Goal: Task Accomplishment & Management: Use online tool/utility

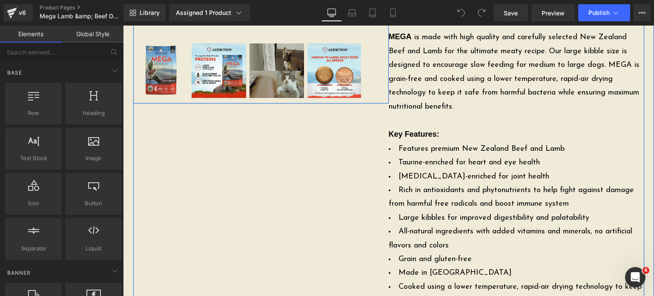
scroll to position [487, 0]
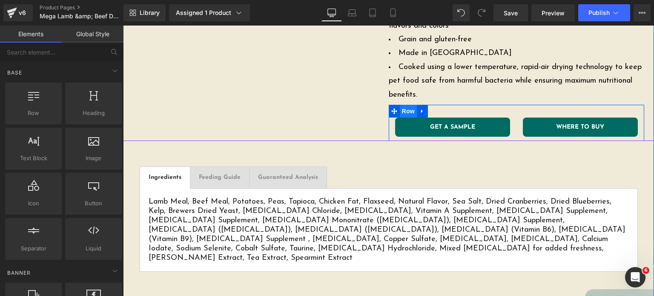
click at [403, 115] on span "Row" at bounding box center [408, 111] width 17 height 13
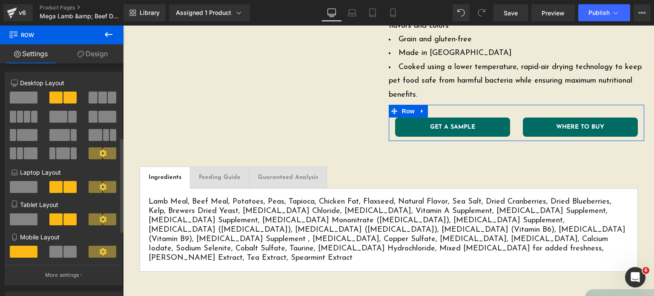
scroll to position [341, 0]
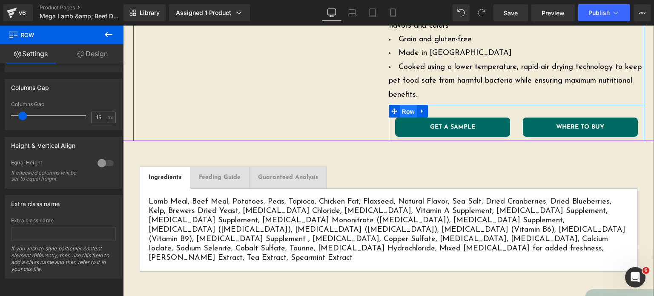
click at [407, 115] on span "Row" at bounding box center [408, 111] width 17 height 13
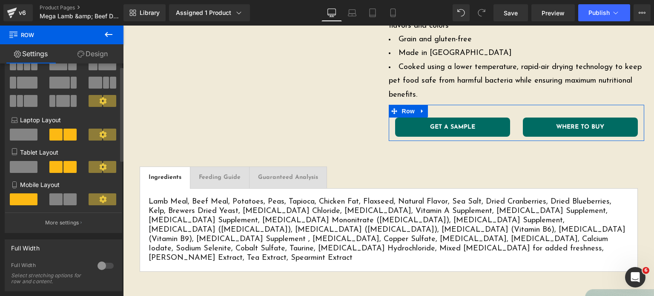
scroll to position [0, 0]
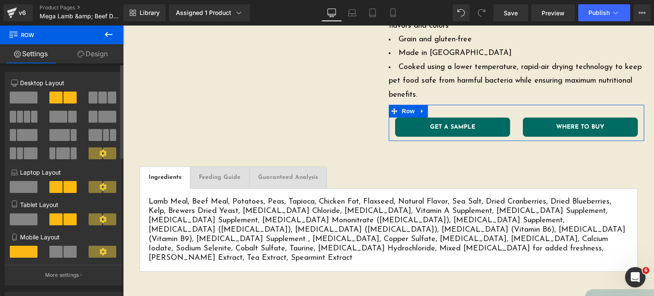
click at [21, 92] on span at bounding box center [24, 98] width 28 height 12
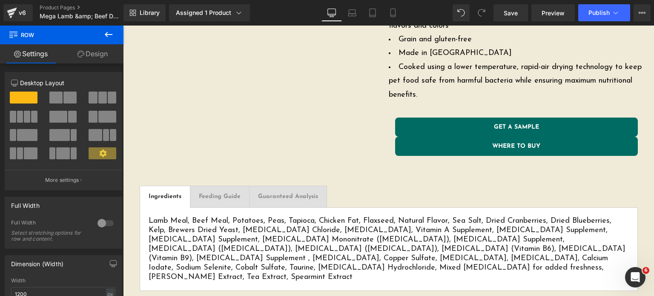
click at [113, 32] on icon at bounding box center [109, 34] width 10 height 10
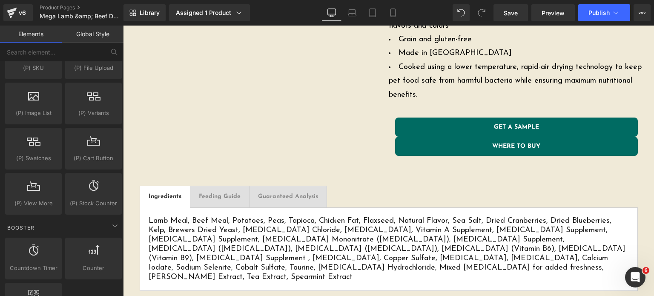
scroll to position [964, 0]
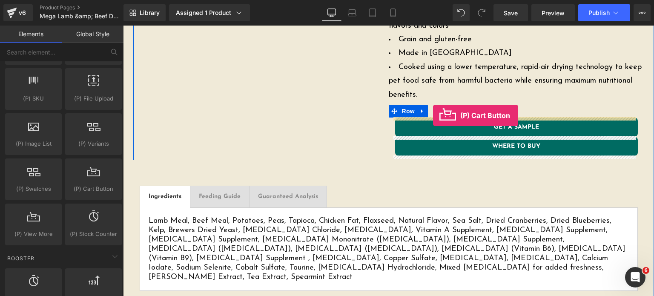
drag, startPoint x: 219, startPoint y: 210, endPoint x: 433, endPoint y: 115, distance: 234.4
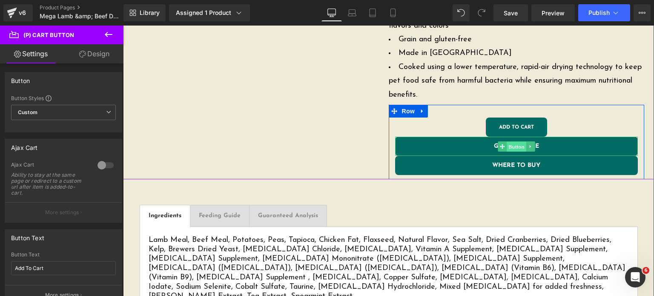
click at [522, 148] on span "Button" at bounding box center [517, 146] width 20 height 10
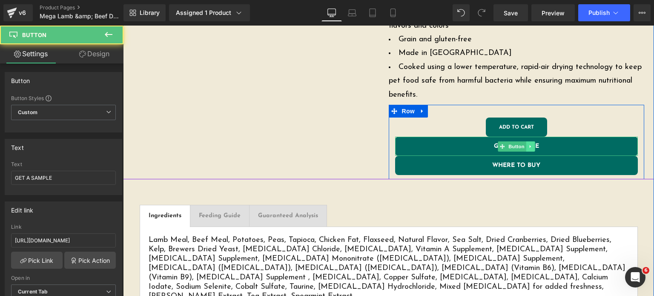
click at [528, 148] on icon at bounding box center [530, 146] width 5 height 5
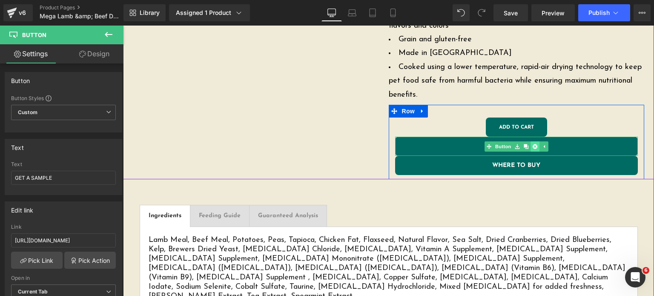
click at [533, 147] on icon at bounding box center [534, 146] width 5 height 5
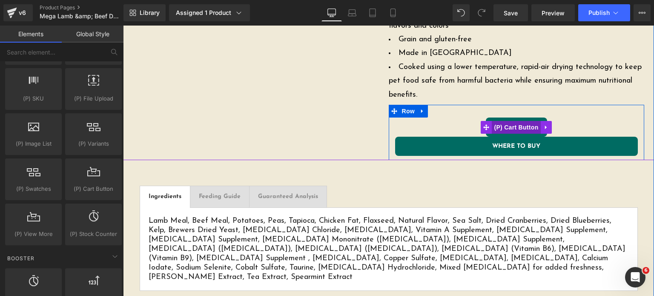
click at [508, 124] on span "(P) Cart Button" at bounding box center [516, 127] width 49 height 13
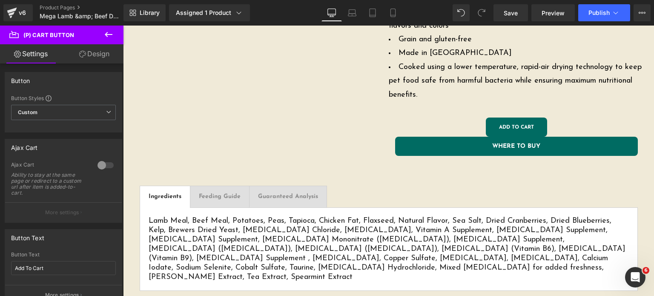
click at [81, 54] on icon at bounding box center [82, 54] width 7 height 7
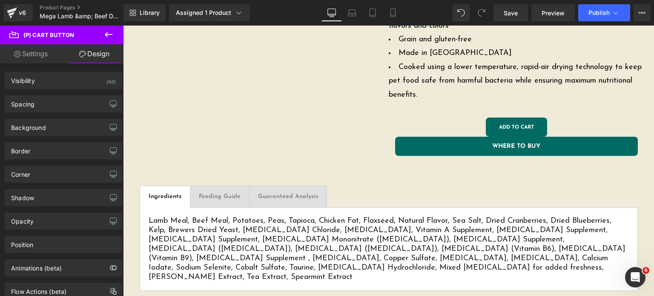
click at [47, 55] on link "Settings" at bounding box center [31, 53] width 62 height 19
type input "100"
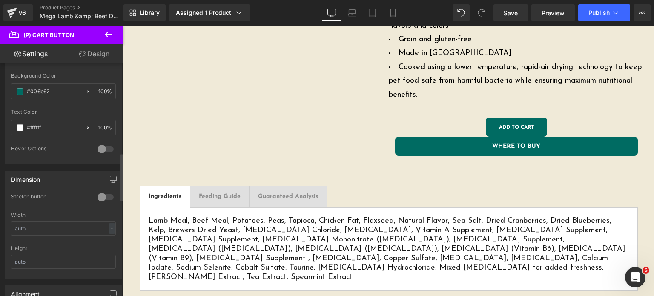
scroll to position [458, 0]
click at [95, 192] on div at bounding box center [105, 195] width 20 height 14
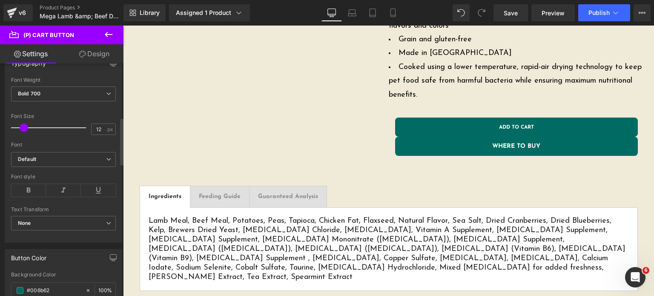
scroll to position [249, 0]
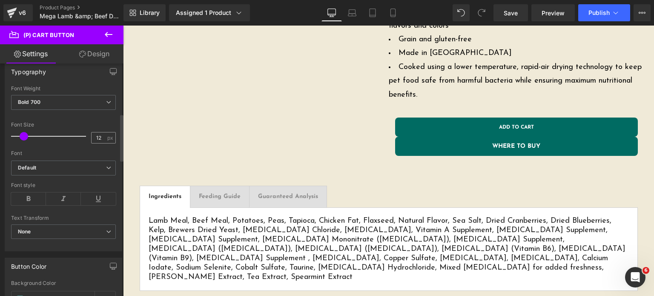
click at [107, 135] on span "px" at bounding box center [110, 138] width 7 height 6
click at [103, 135] on div "12 px" at bounding box center [103, 138] width 25 height 12
click at [101, 136] on input "12" at bounding box center [99, 137] width 15 height 11
type input "14"
click at [86, 114] on div at bounding box center [63, 117] width 105 height 6
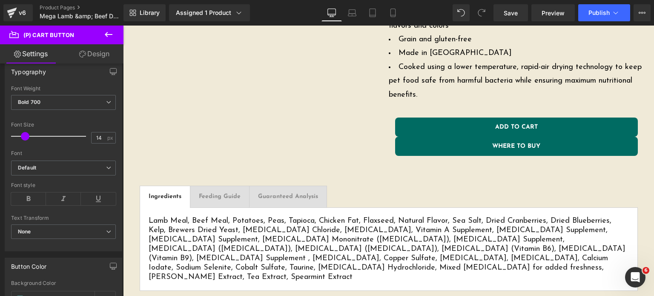
click at [87, 58] on link "Design" at bounding box center [94, 53] width 62 height 19
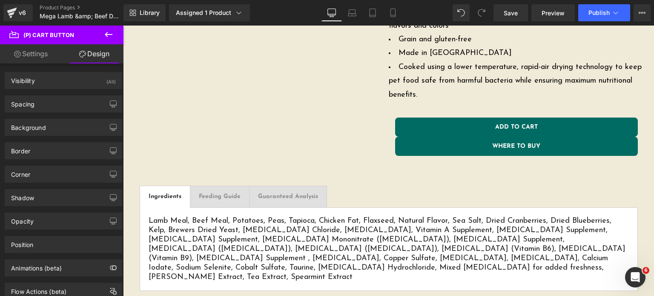
type input "0"
type input "4"
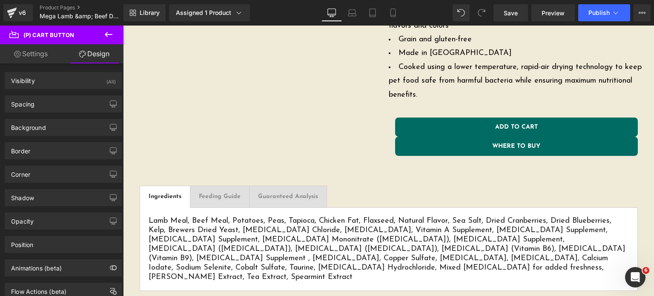
type input "31"
type input "4"
type input "31"
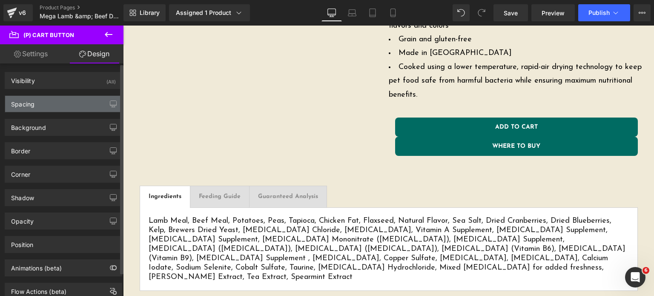
click at [47, 103] on div "Spacing" at bounding box center [63, 104] width 117 height 16
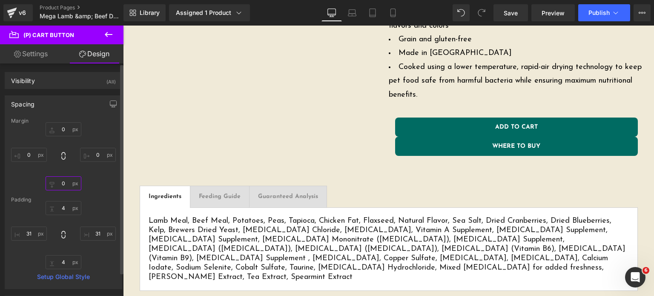
click at [61, 179] on input "0" at bounding box center [64, 183] width 36 height 14
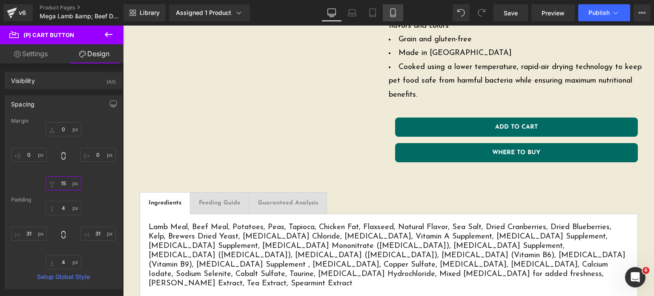
type input "15"
click at [395, 8] on link "Mobile" at bounding box center [393, 12] width 20 height 17
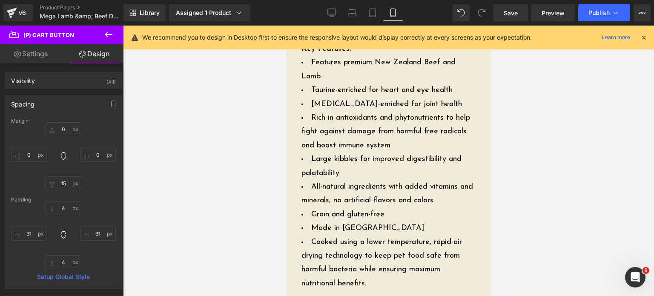
type input "0"
type input "15"
type input "0"
type input "4"
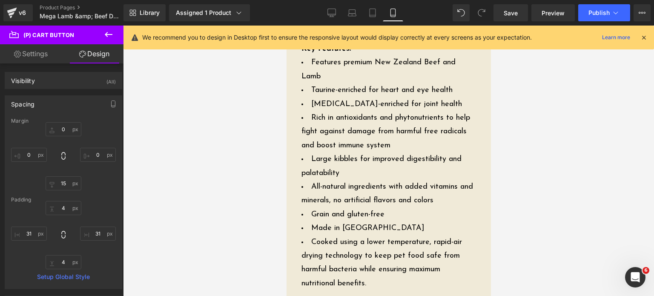
type input "28"
type input "4"
type input "28"
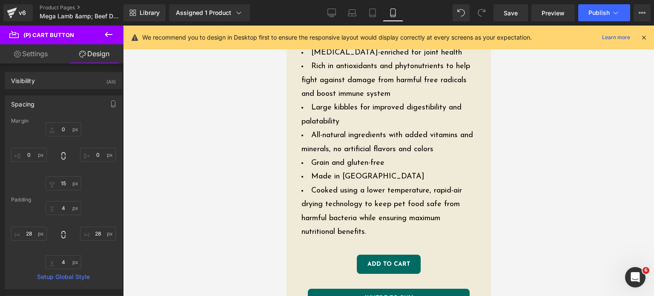
scroll to position [815, 0]
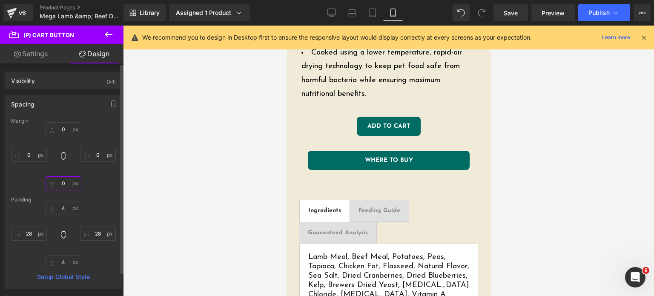
click at [59, 178] on input "0" at bounding box center [64, 183] width 36 height 14
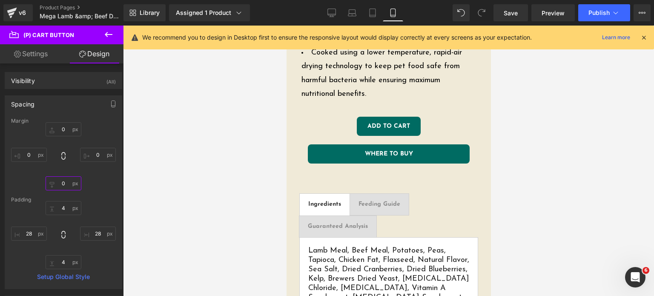
type input "0"
click at [46, 54] on link "Settings" at bounding box center [31, 53] width 62 height 19
type input "100"
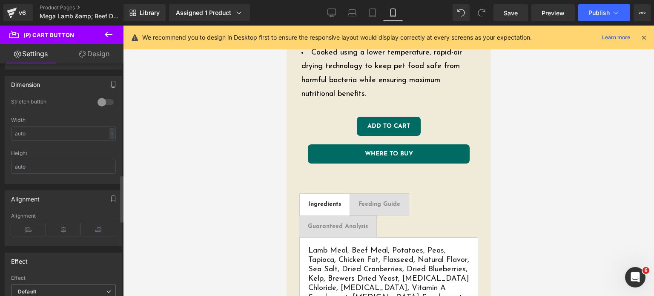
scroll to position [552, 0]
click at [104, 101] on div at bounding box center [105, 102] width 20 height 14
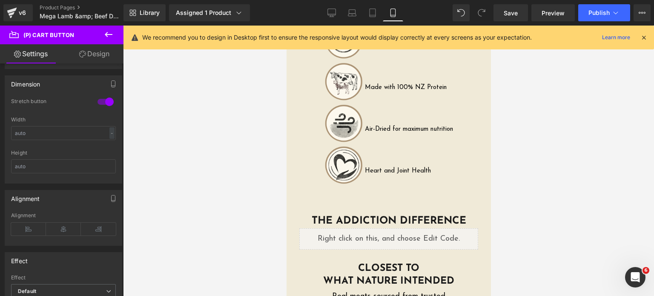
scroll to position [1665, 0]
click at [336, 12] on icon at bounding box center [332, 12] width 8 height 6
type input "100"
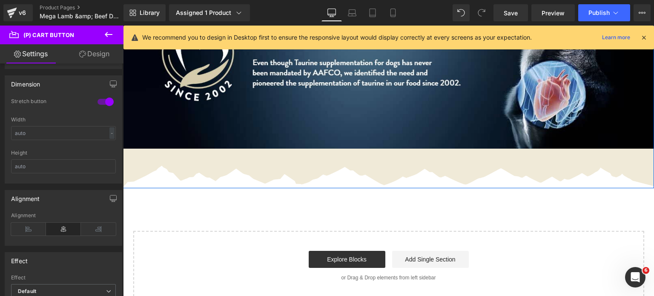
scroll to position [1810, 0]
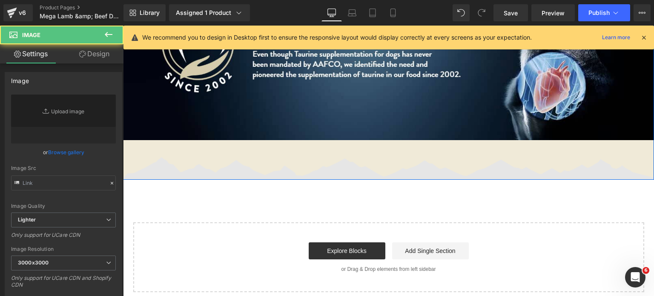
click at [365, 157] on img at bounding box center [388, 168] width 531 height 23
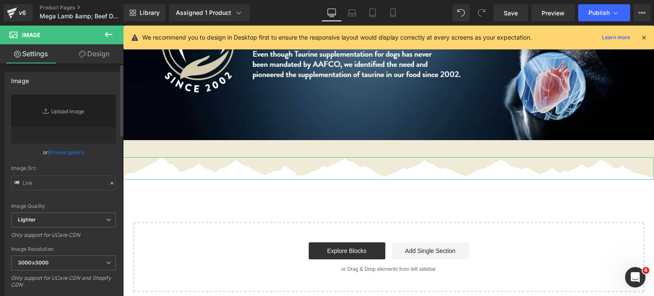
click at [61, 154] on link "Browse gallery" at bounding box center [66, 152] width 36 height 15
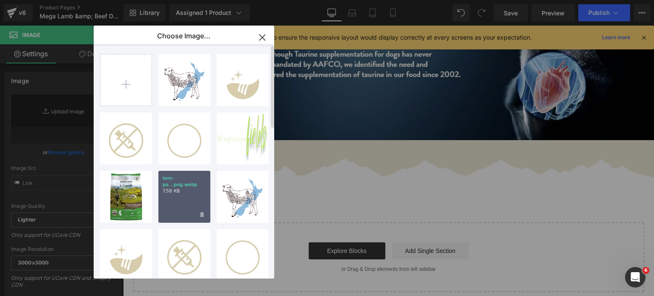
click at [170, 201] on div "torn-pa...png.webp 7.58 KB" at bounding box center [184, 197] width 52 height 52
type input "https://ucarecdn.com/68c2f7bc-035d-4874-b79c-18e6ce86aec7/-/format/auto/-/previ…"
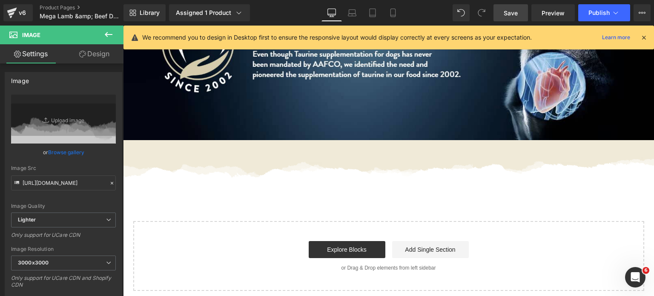
click at [508, 14] on span "Save" at bounding box center [511, 13] width 14 height 9
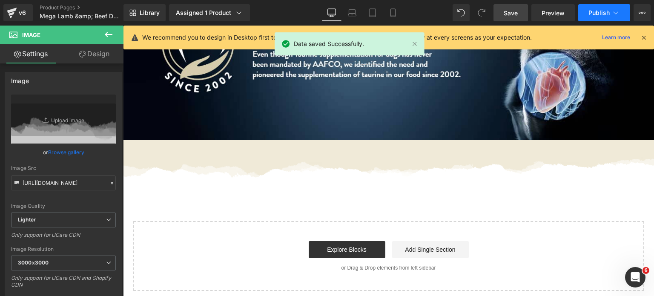
click at [594, 14] on span "Publish" at bounding box center [599, 12] width 21 height 7
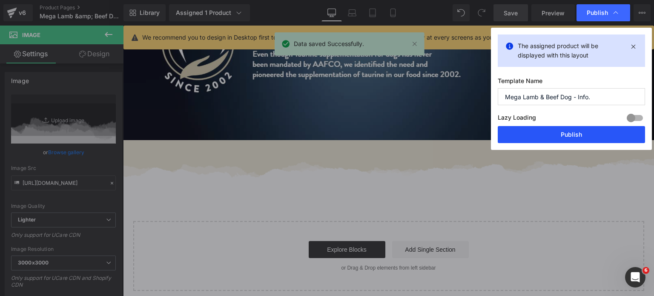
click at [557, 132] on button "Publish" at bounding box center [571, 134] width 147 height 17
